Goal: Use online tool/utility: Utilize a website feature to perform a specific function

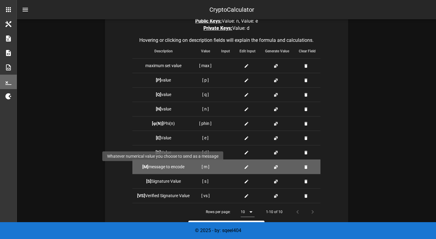
scroll to position [149, 0]
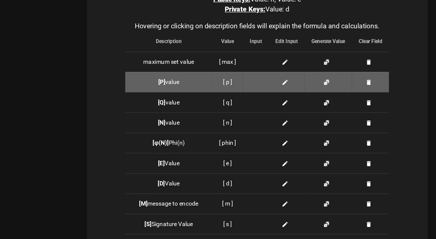
click at [246, 91] on icon at bounding box center [246, 90] width 5 height 5
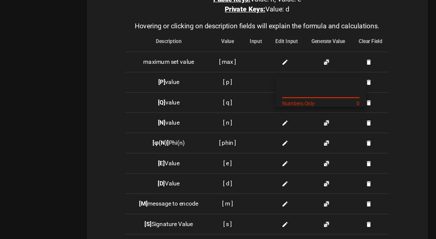
click at [247, 93] on input "text" at bounding box center [271, 97] width 55 height 10
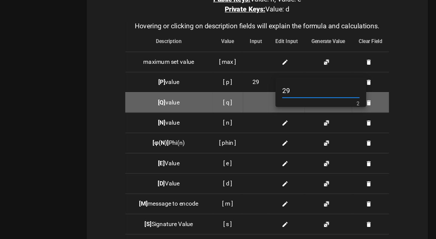
type input "29"
click at [224, 104] on div at bounding box center [225, 105] width 9 height 6
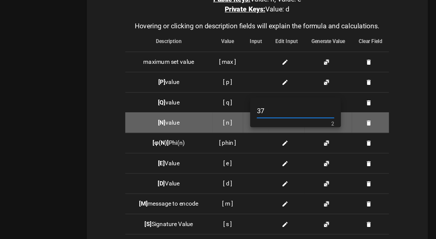
type input "37"
click at [212, 121] on td "[ n ]" at bounding box center [205, 119] width 22 height 14
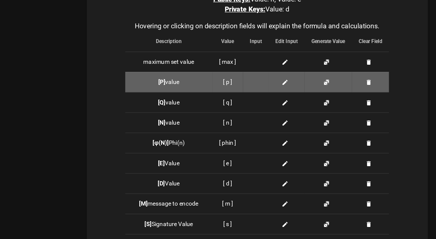
click at [247, 92] on icon at bounding box center [246, 90] width 5 height 5
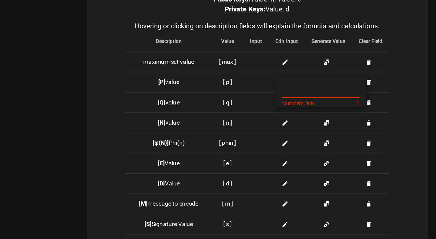
click at [248, 96] on input "text" at bounding box center [271, 97] width 55 height 10
type input "29"
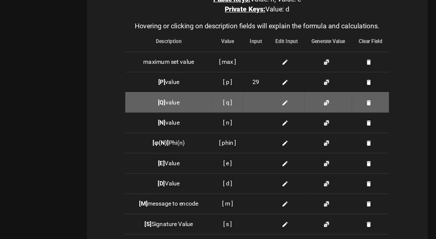
click at [245, 104] on icon at bounding box center [246, 105] width 5 height 5
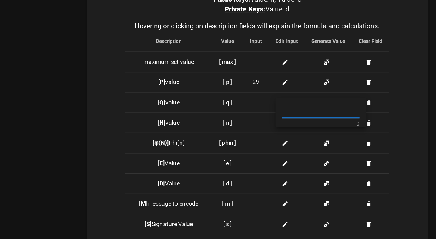
click at [252, 111] on input "text" at bounding box center [271, 112] width 55 height 10
type input "37"
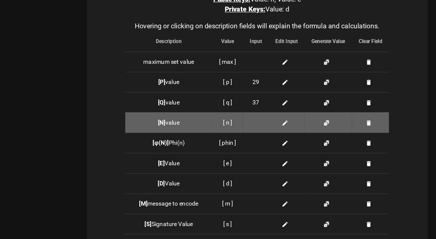
click at [246, 120] on icon at bounding box center [246, 119] width 5 height 5
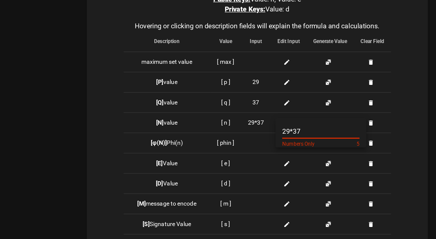
type input "29*37"
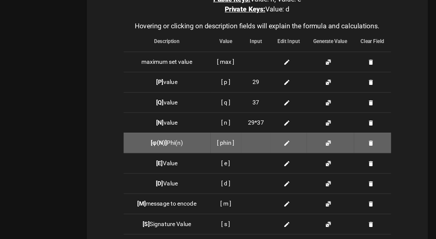
click at [221, 133] on div at bounding box center [225, 134] width 11 height 6
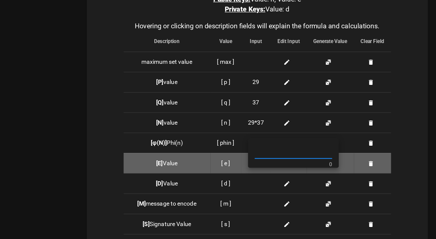
click at [211, 145] on td "[ e ]" at bounding box center [204, 148] width 22 height 14
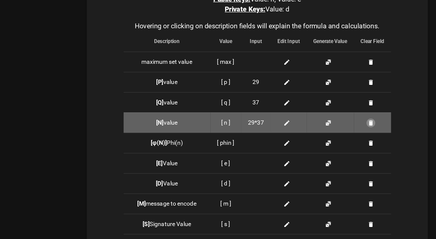
click at [308, 120] on button "button" at bounding box center [307, 119] width 5 height 5
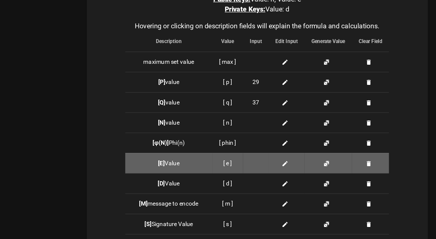
click at [246, 147] on icon at bounding box center [246, 148] width 5 height 5
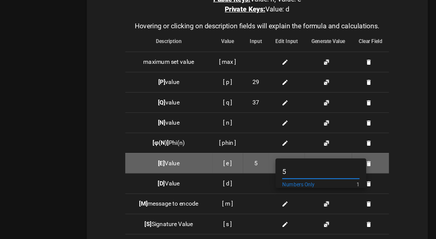
type input "5"
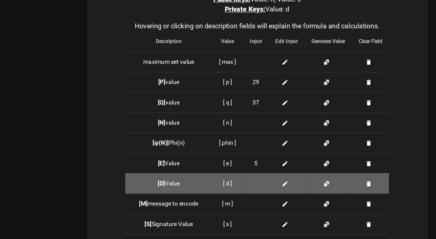
click at [245, 164] on icon at bounding box center [246, 163] width 5 height 5
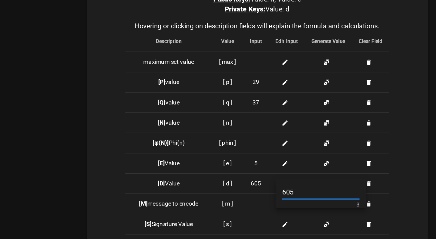
type input "605"
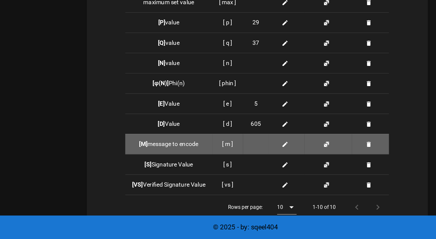
scroll to position [156, 0]
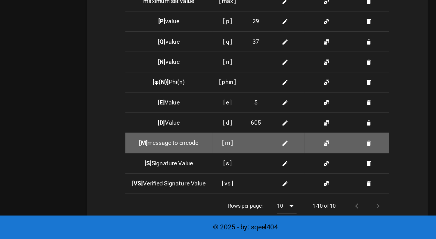
click at [246, 171] on icon at bounding box center [246, 170] width 5 height 5
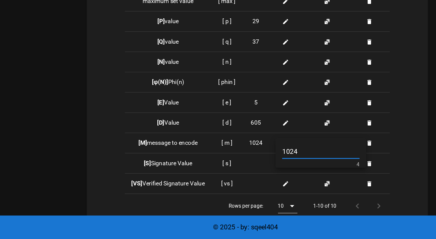
type input "1024"
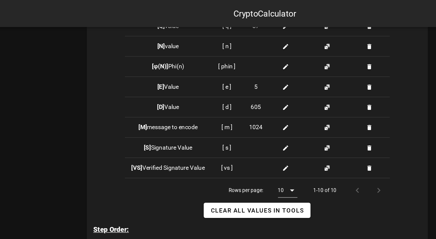
scroll to position [219, 0]
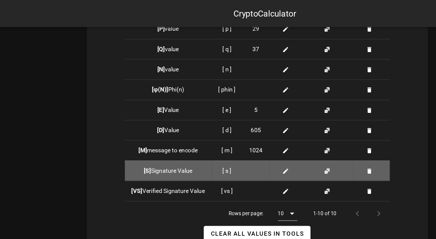
click at [227, 125] on td at bounding box center [225, 121] width 19 height 14
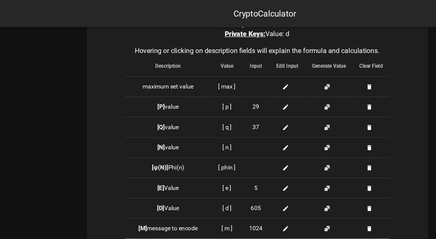
scroll to position [158, 0]
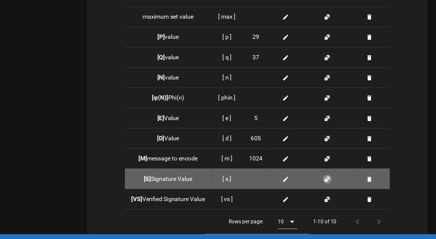
click at [276, 184] on button "button" at bounding box center [276, 182] width 5 height 5
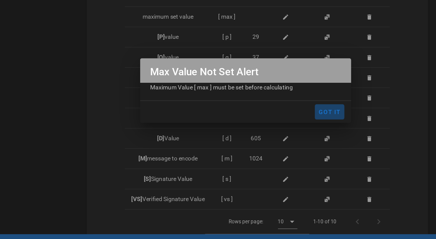
click at [272, 136] on span "Got It" at bounding box center [278, 134] width 16 height 5
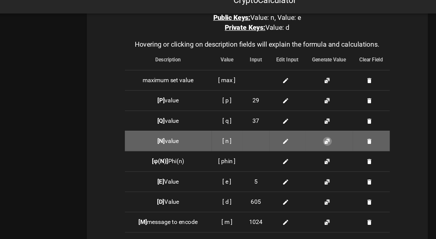
click at [277, 111] on button "button" at bounding box center [276, 110] width 5 height 5
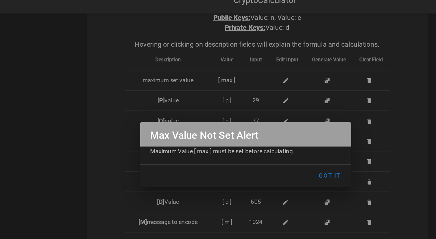
click at [242, 125] on div "Maximum Value [ max ] must be set before calculating" at bounding box center [218, 120] width 150 height 13
click at [221, 122] on div "Maximum Value [ max ] must be set before calculating" at bounding box center [218, 120] width 150 height 13
click at [274, 134] on span "Got It" at bounding box center [278, 134] width 16 height 5
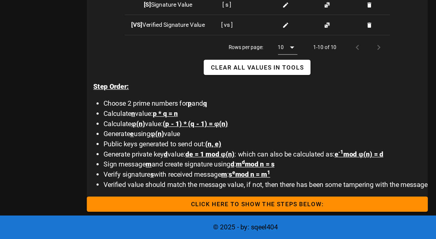
scroll to position [269, 0]
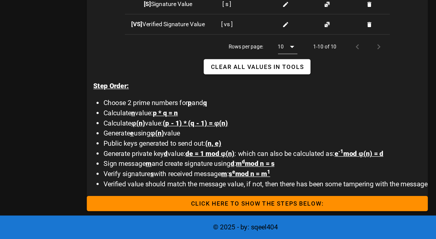
drag, startPoint x: 222, startPoint y: 159, endPoint x: 215, endPoint y: 159, distance: 7.8
click at [215, 159] on li "Calculate φ(n) value: (p - 1) * (q - 1) = φ(n)" at bounding box center [232, 156] width 231 height 7
click at [212, 193] on span "s e mod n = m 1" at bounding box center [220, 193] width 29 height 6
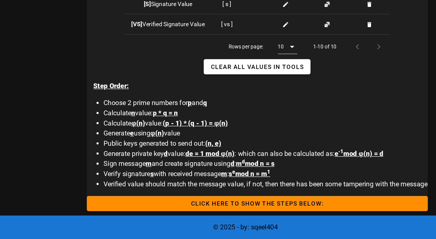
click at [209, 183] on li "Sign message m and create signature using d : m d mod n = s" at bounding box center [232, 185] width 231 height 7
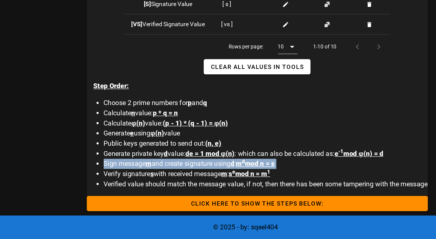
click at [209, 183] on li "Sign message m and create signature using d : m d mod n = s" at bounding box center [232, 185] width 231 height 7
drag, startPoint x: 209, startPoint y: 183, endPoint x: 218, endPoint y: 187, distance: 10.3
click at [218, 187] on span "m d mod n = s" at bounding box center [225, 185] width 27 height 6
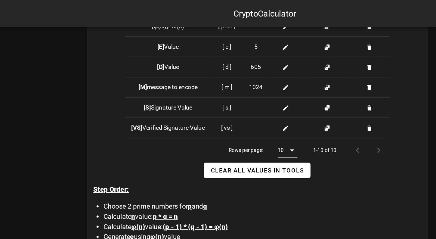
scroll to position [264, 0]
